Goal: Understand process/instructions: Learn how to perform a task or action

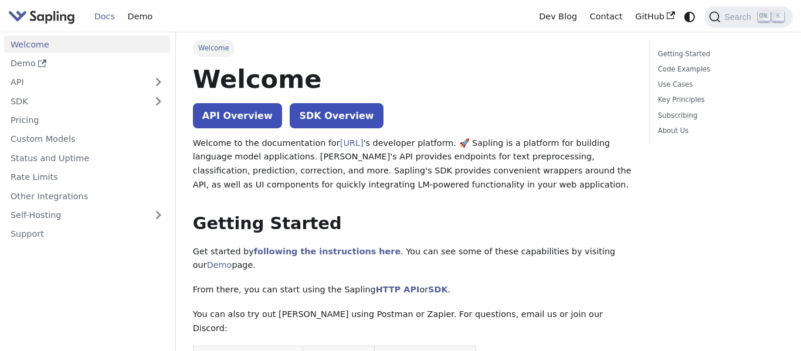
click at [82, 46] on link "Welcome" at bounding box center [87, 44] width 166 height 17
click at [213, 119] on link "API Overview" at bounding box center [237, 115] width 89 height 25
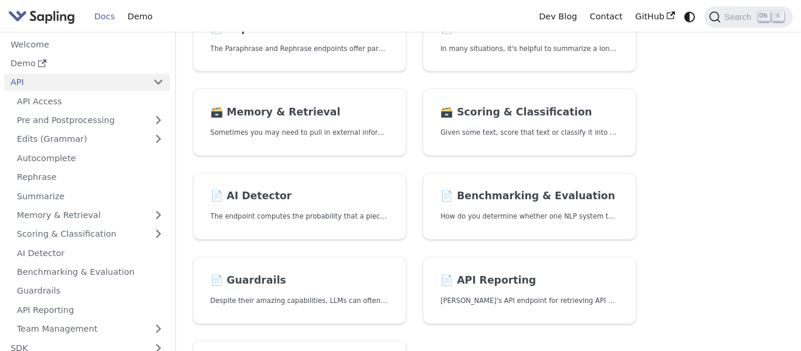
scroll to position [323, 0]
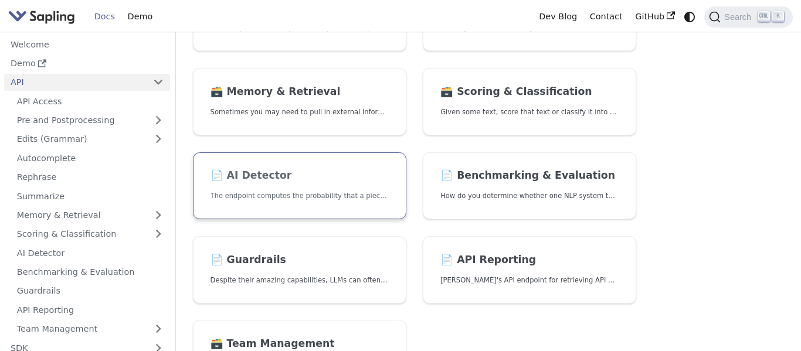
click at [352, 188] on link "📄️ AI Detector The endpoint computes the probability that a piece of text is AI…" at bounding box center [299, 185] width 213 height 67
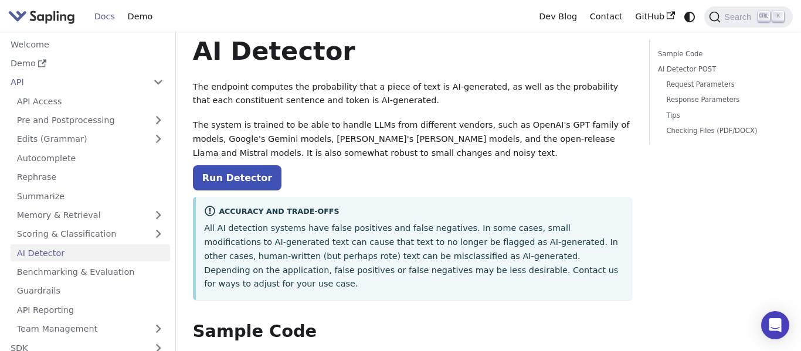
scroll to position [30, 0]
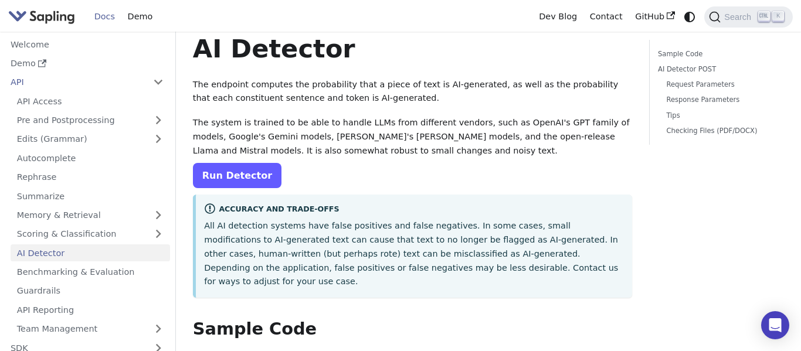
click at [239, 180] on link "Run Detector" at bounding box center [237, 175] width 89 height 25
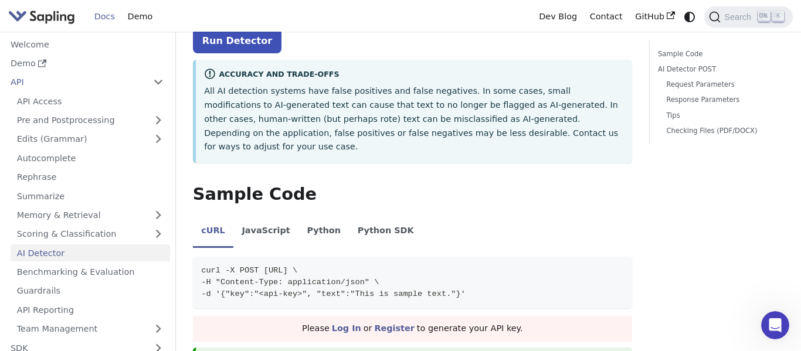
scroll to position [223, 0]
